Goal: Navigation & Orientation: Find specific page/section

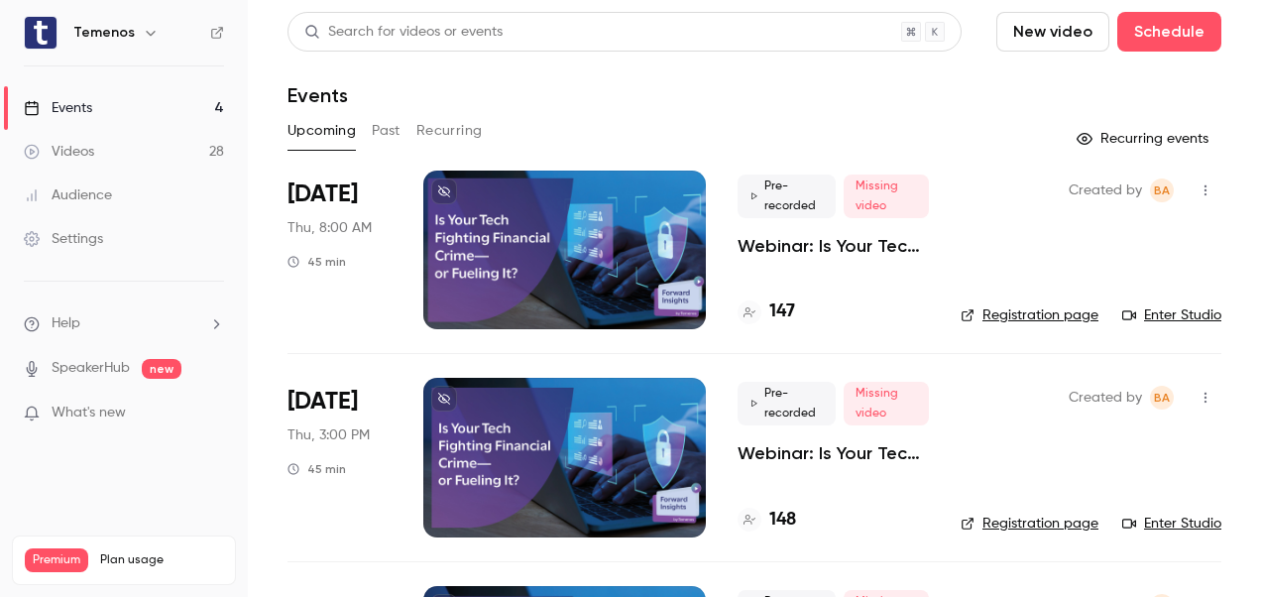
scroll to position [390, 0]
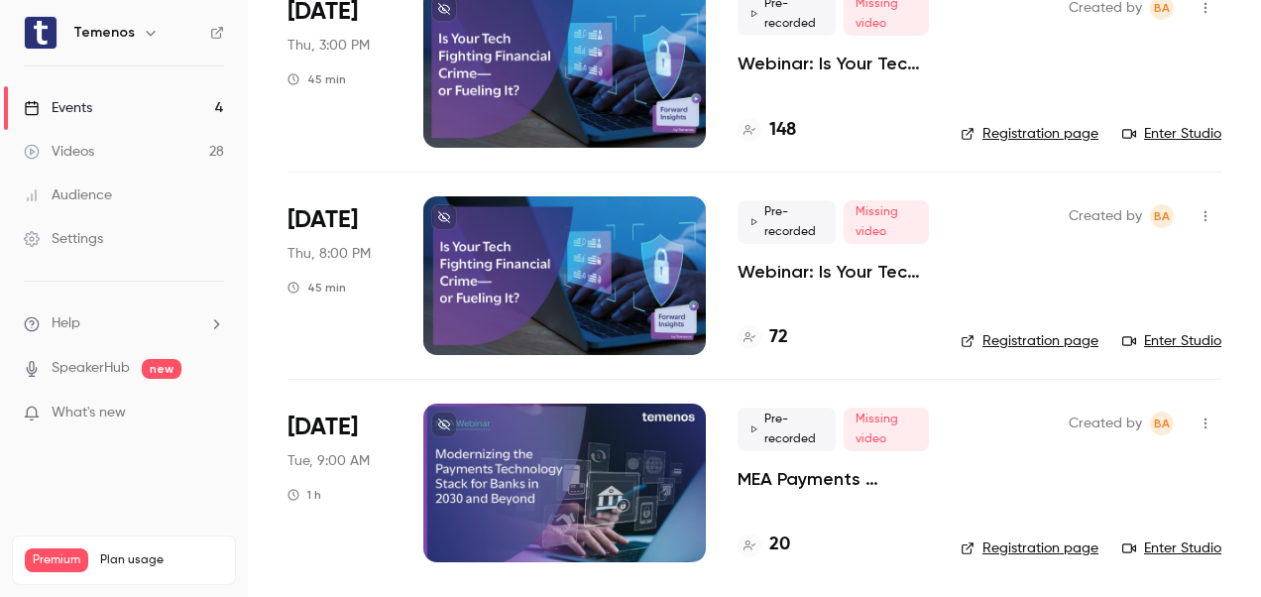
click at [629, 456] on div at bounding box center [564, 483] width 283 height 159
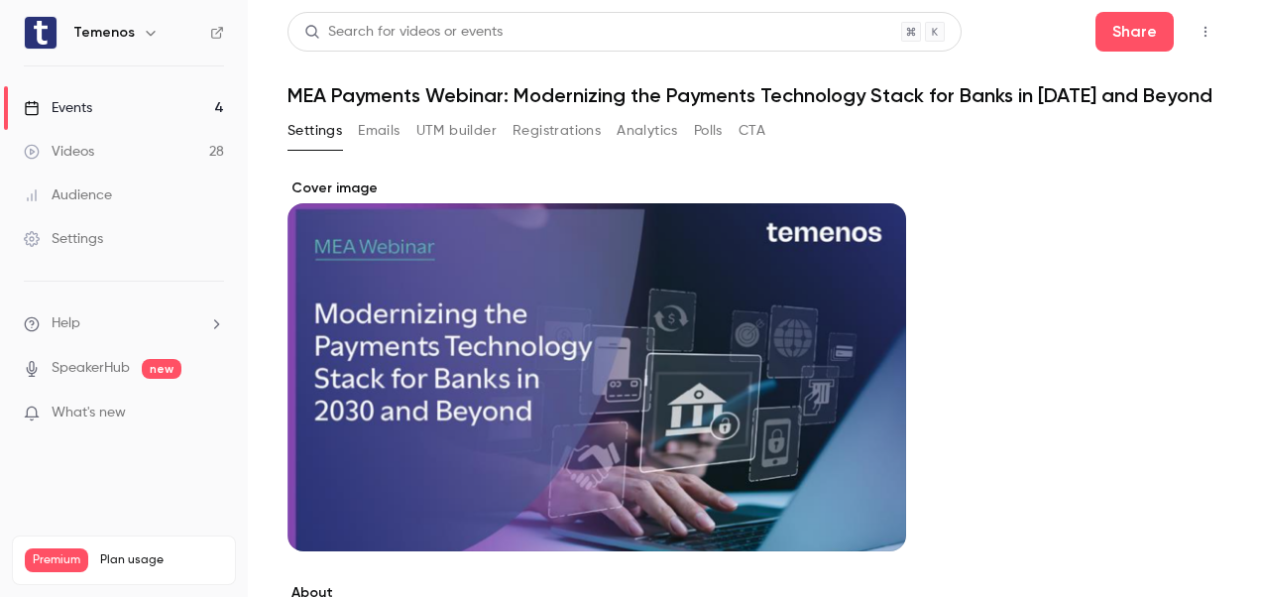
click at [569, 147] on button "Registrations" at bounding box center [557, 131] width 88 height 32
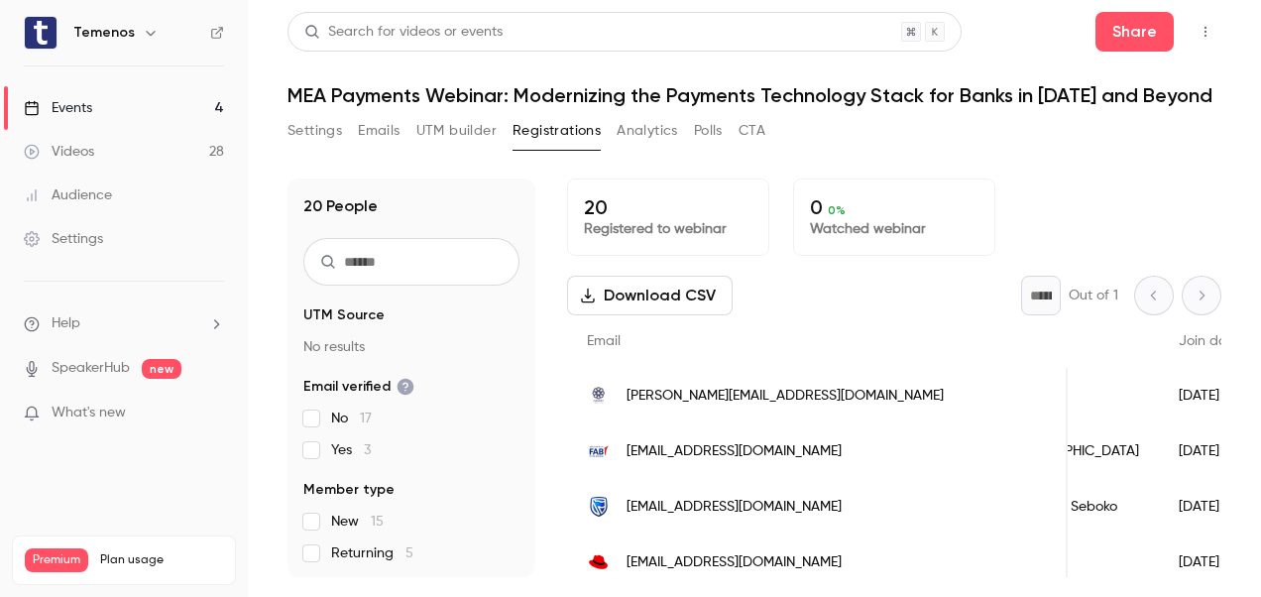
click at [103, 111] on link "Events 4" at bounding box center [124, 108] width 248 height 44
